Goal: Task Accomplishment & Management: Use online tool/utility

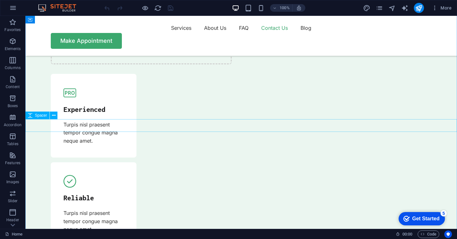
scroll to position [1885, 0]
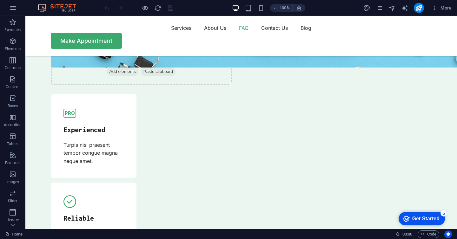
click at [158, 12] on div at bounding box center [138, 8] width 71 height 10
click at [13, 8] on icon "button" at bounding box center [13, 8] width 8 height 8
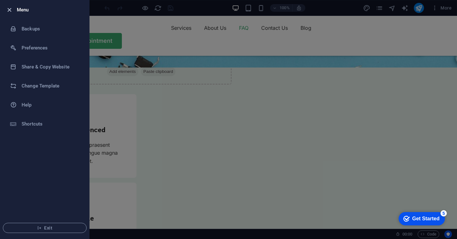
click at [8, 6] on icon "button" at bounding box center [9, 9] width 7 height 7
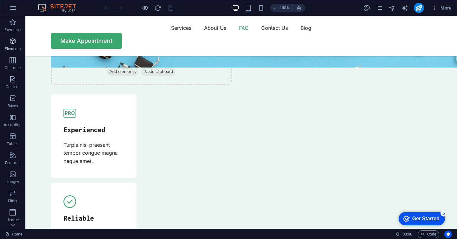
click at [14, 49] on p "Elements" at bounding box center [13, 48] width 16 height 5
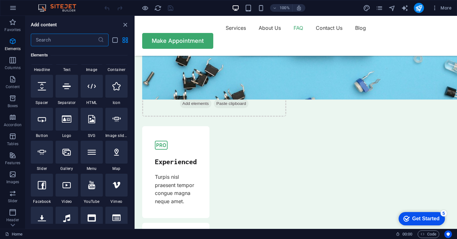
scroll to position [54, 0]
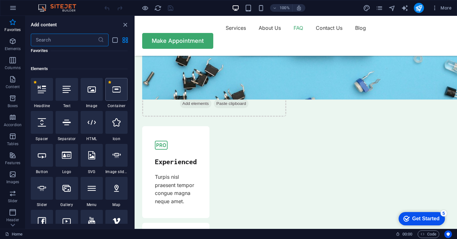
click at [106, 94] on div at bounding box center [116, 89] width 22 height 23
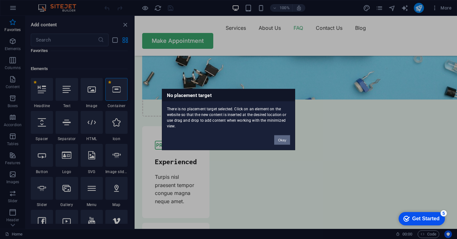
click at [282, 137] on button "Okay" at bounding box center [282, 141] width 16 height 10
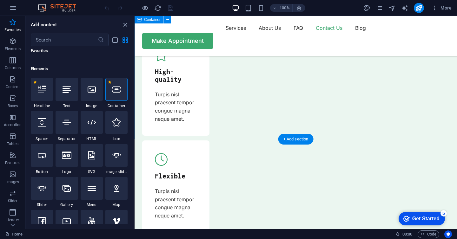
scroll to position [2221, 0]
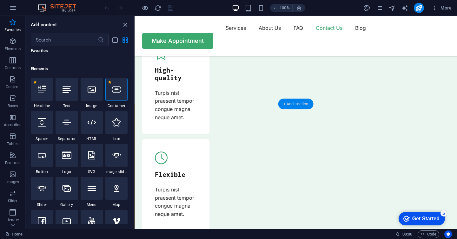
click at [289, 104] on div "+ Add section" at bounding box center [295, 104] width 35 height 11
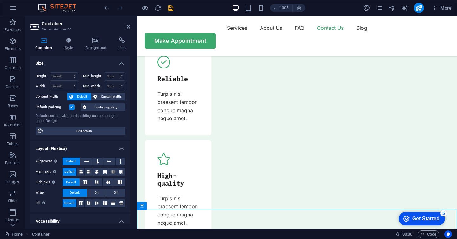
scroll to position [2203, 0]
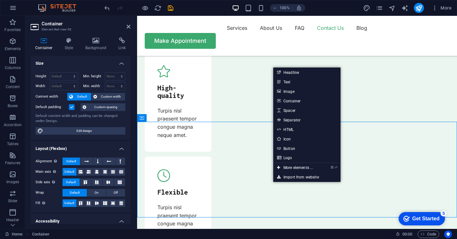
click at [126, 24] on h2 "Container" at bounding box center [86, 24] width 89 height 6
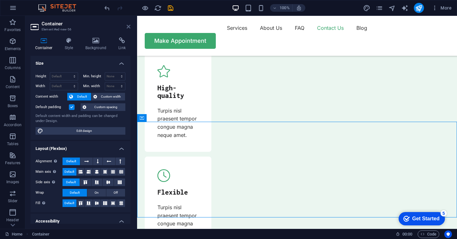
click at [128, 27] on icon at bounding box center [129, 26] width 4 height 5
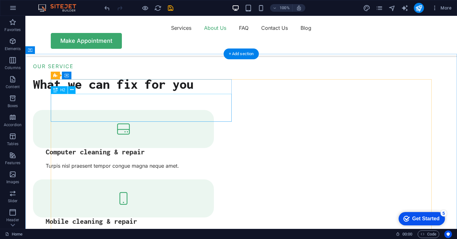
scroll to position [613, 0]
